Goal: Use online tool/utility: Utilize a website feature to perform a specific function

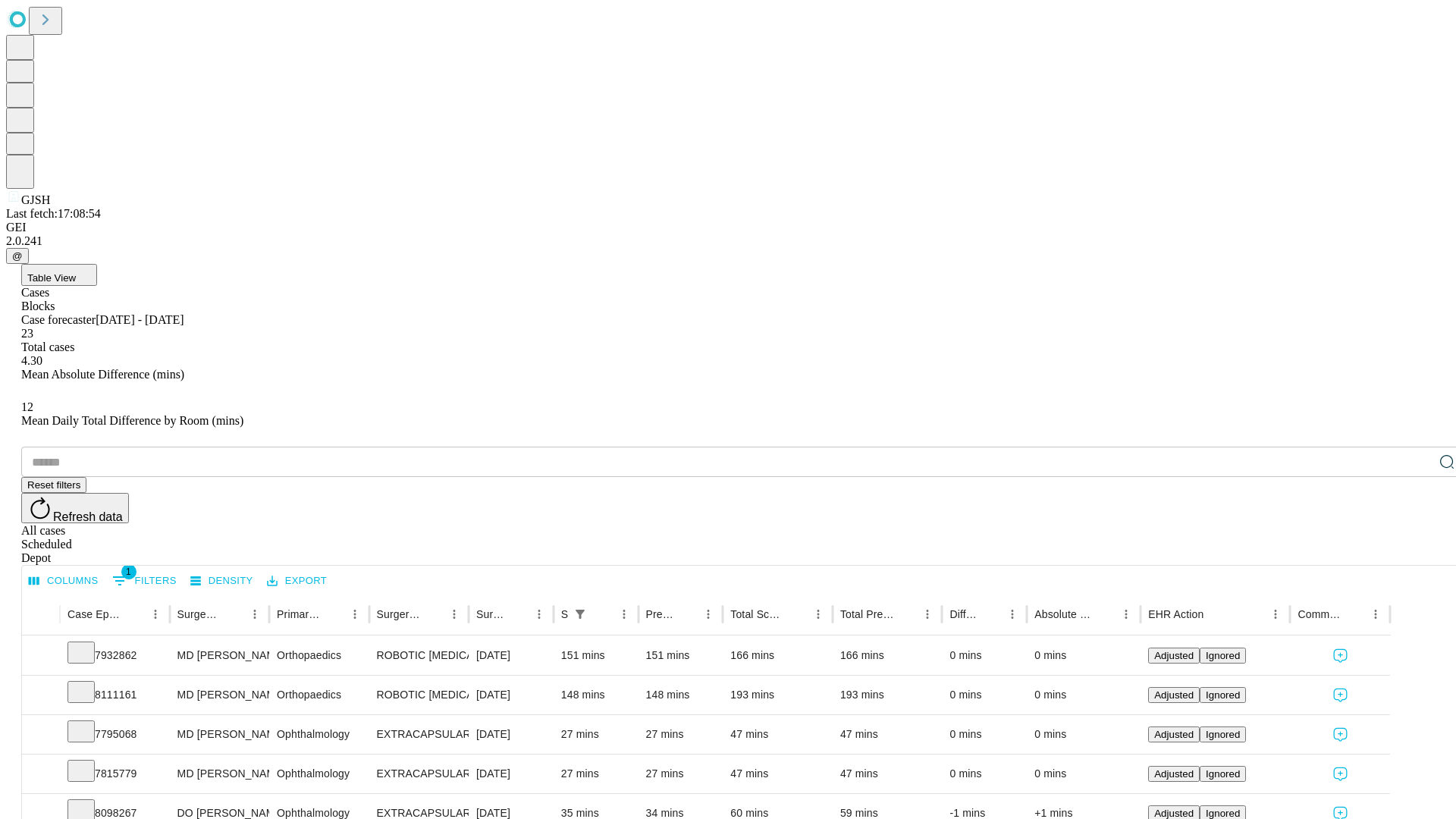
click at [76, 272] on span "Table View" at bounding box center [52, 278] width 49 height 12
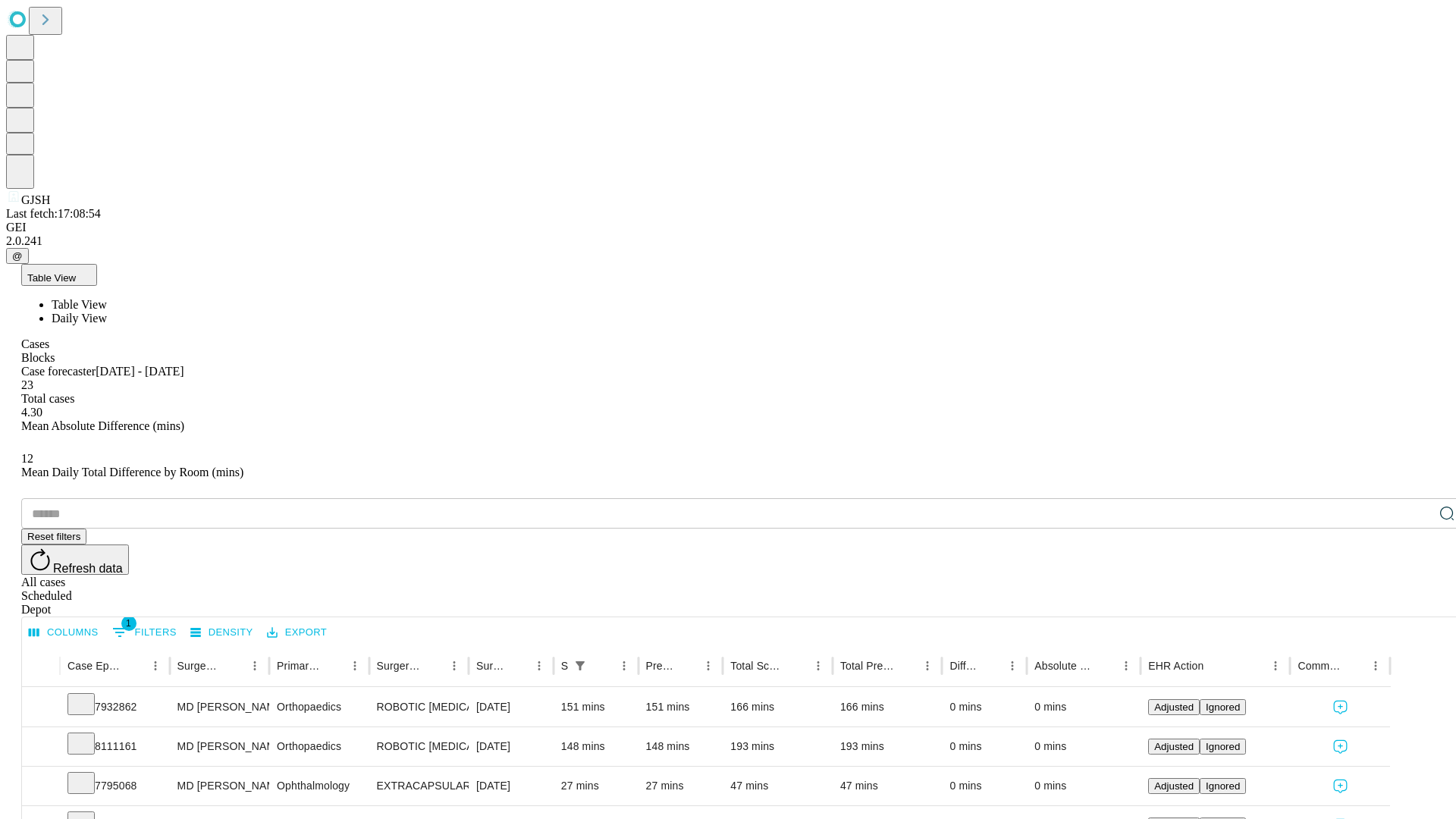
click at [107, 311] on span "Daily View" at bounding box center [79, 318] width 55 height 13
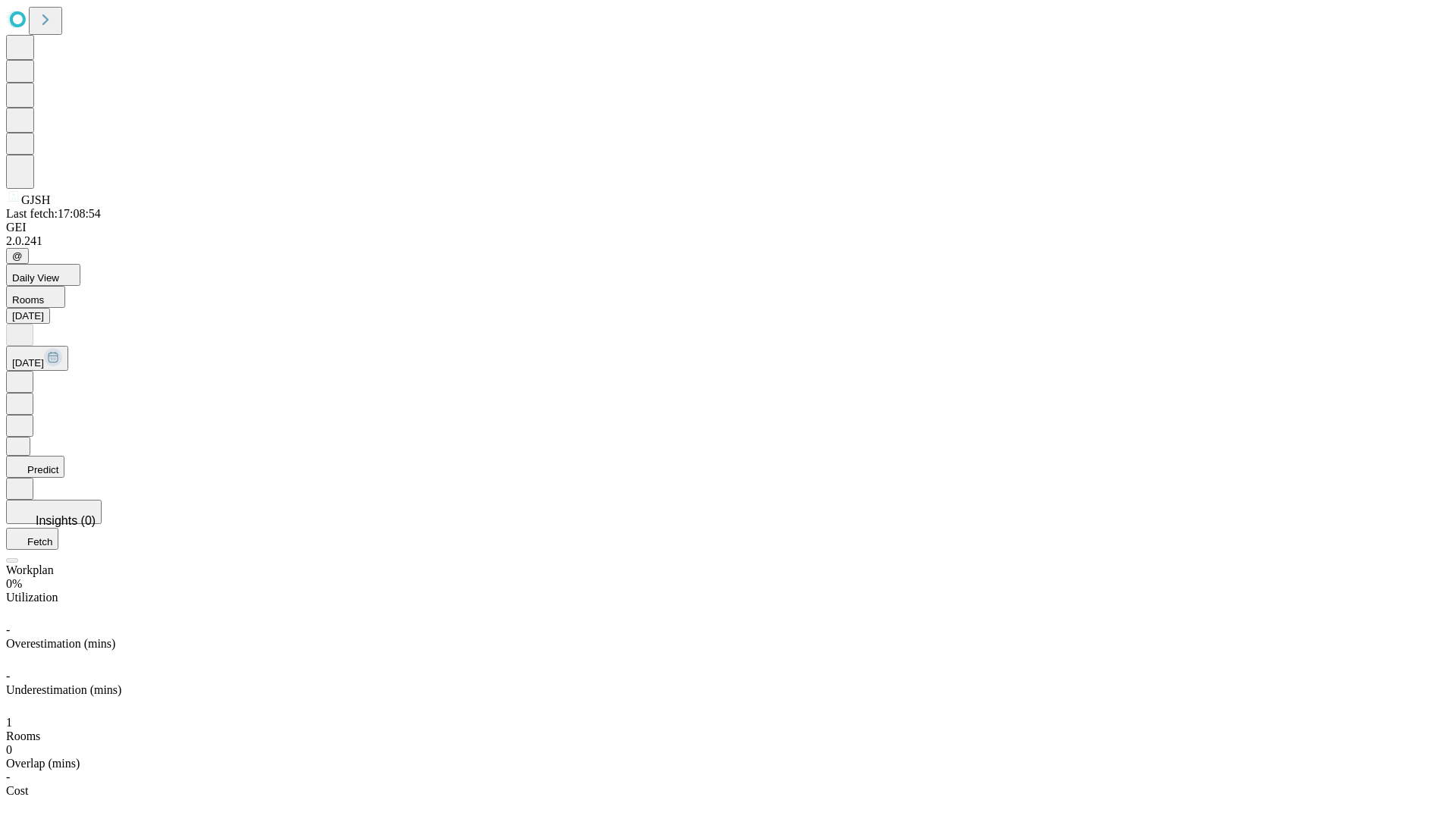
click at [64, 455] on button "Predict" at bounding box center [35, 466] width 59 height 22
